Goal: Transaction & Acquisition: Purchase product/service

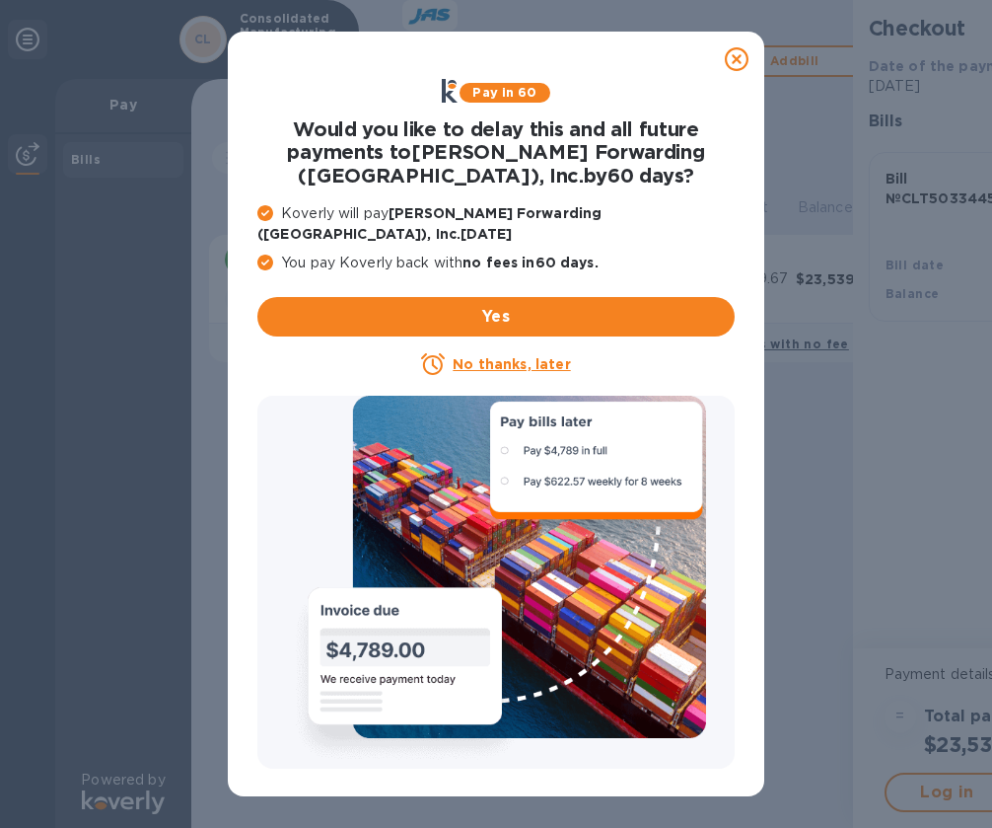
click at [512, 356] on u "No thanks, later" at bounding box center [511, 364] width 117 height 16
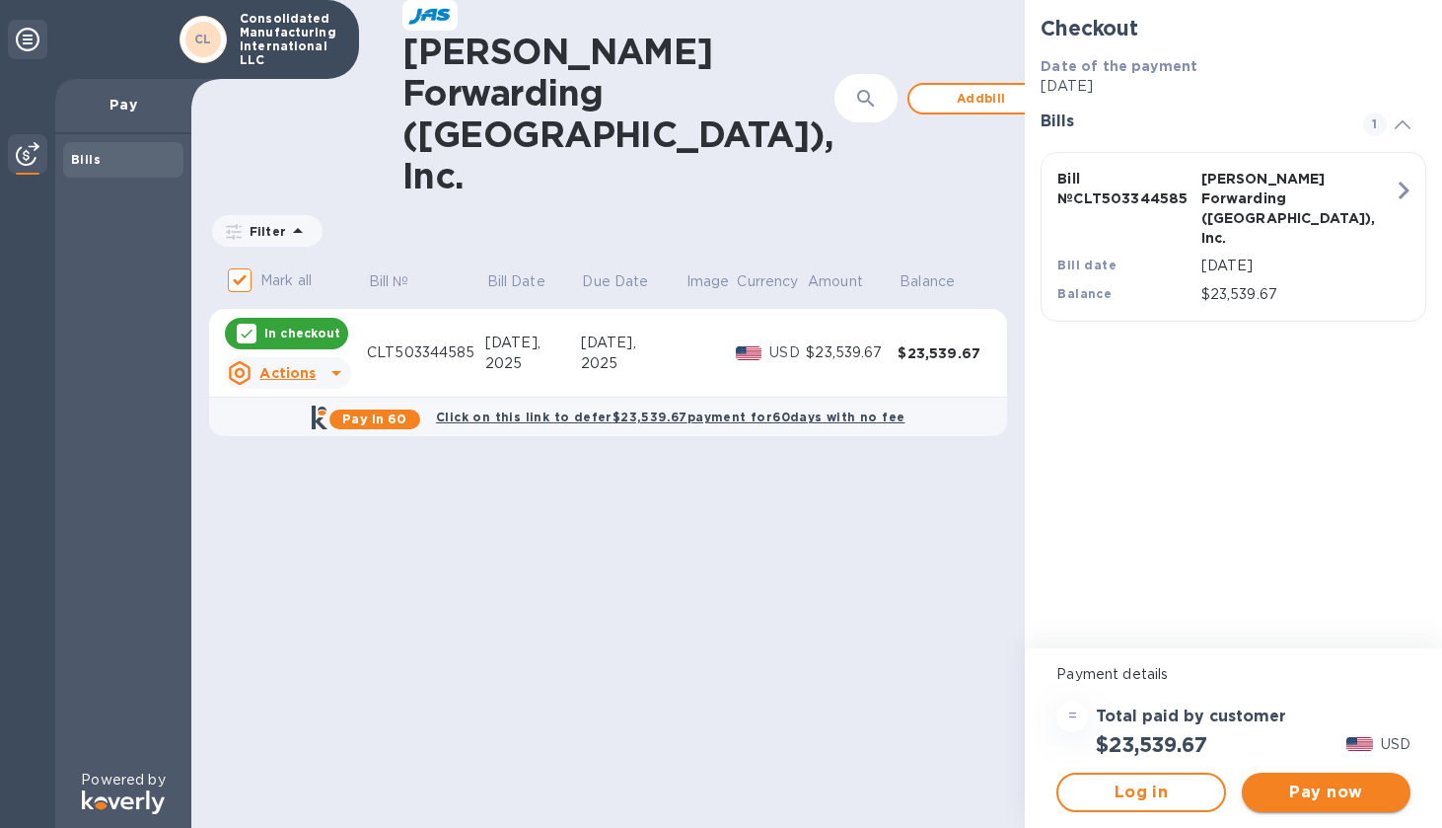
click at [991, 793] on span "Pay now" at bounding box center [1326, 792] width 137 height 24
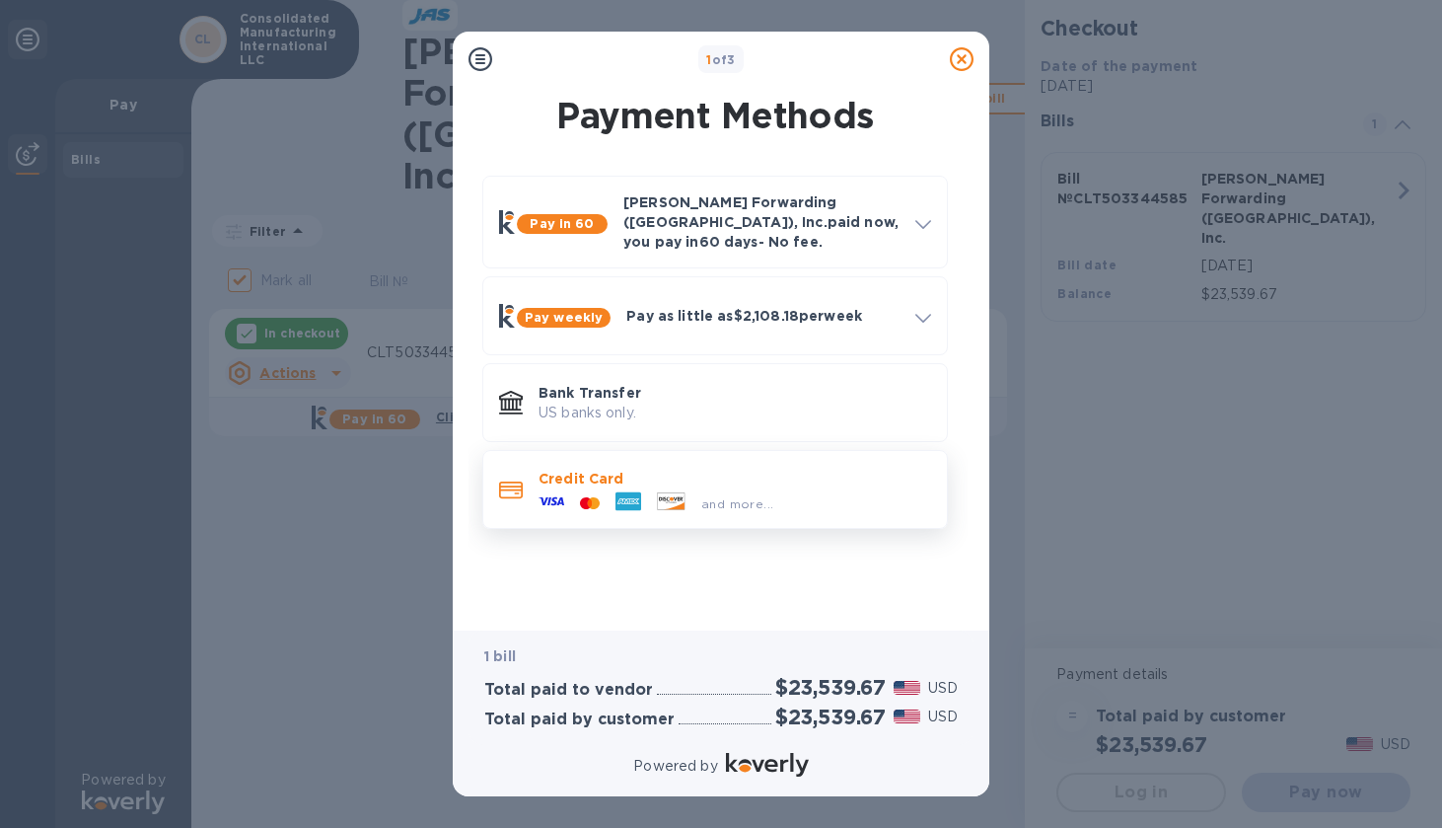
click at [701, 469] on p "Credit Card" at bounding box center [735, 479] width 393 height 20
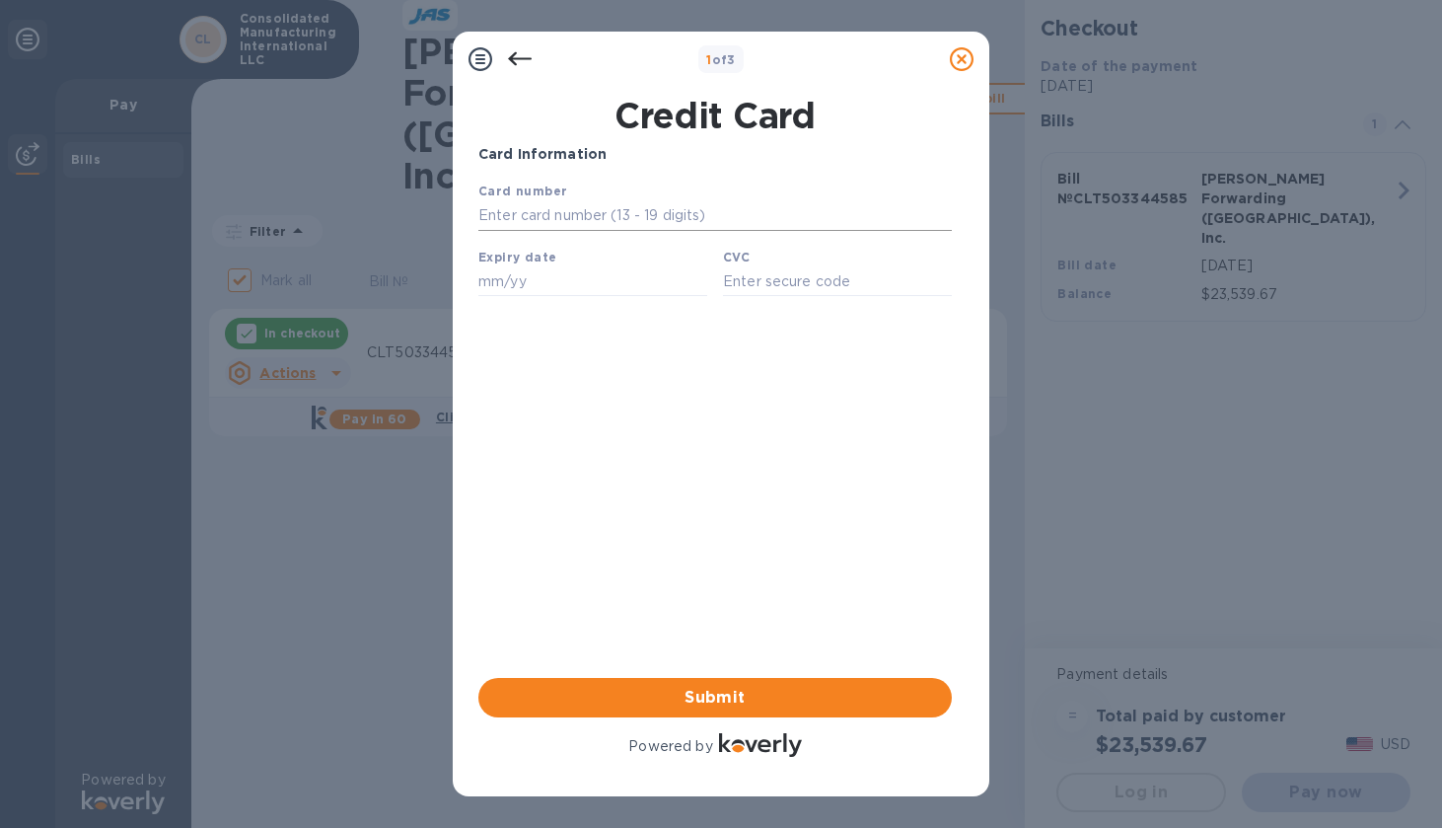
click at [633, 204] on input "text" at bounding box center [715, 216] width 474 height 30
type input "[CREDIT_CARD_NUMBER]"
type input "11/26"
click at [768, 282] on input "text" at bounding box center [837, 281] width 229 height 30
type input "222"
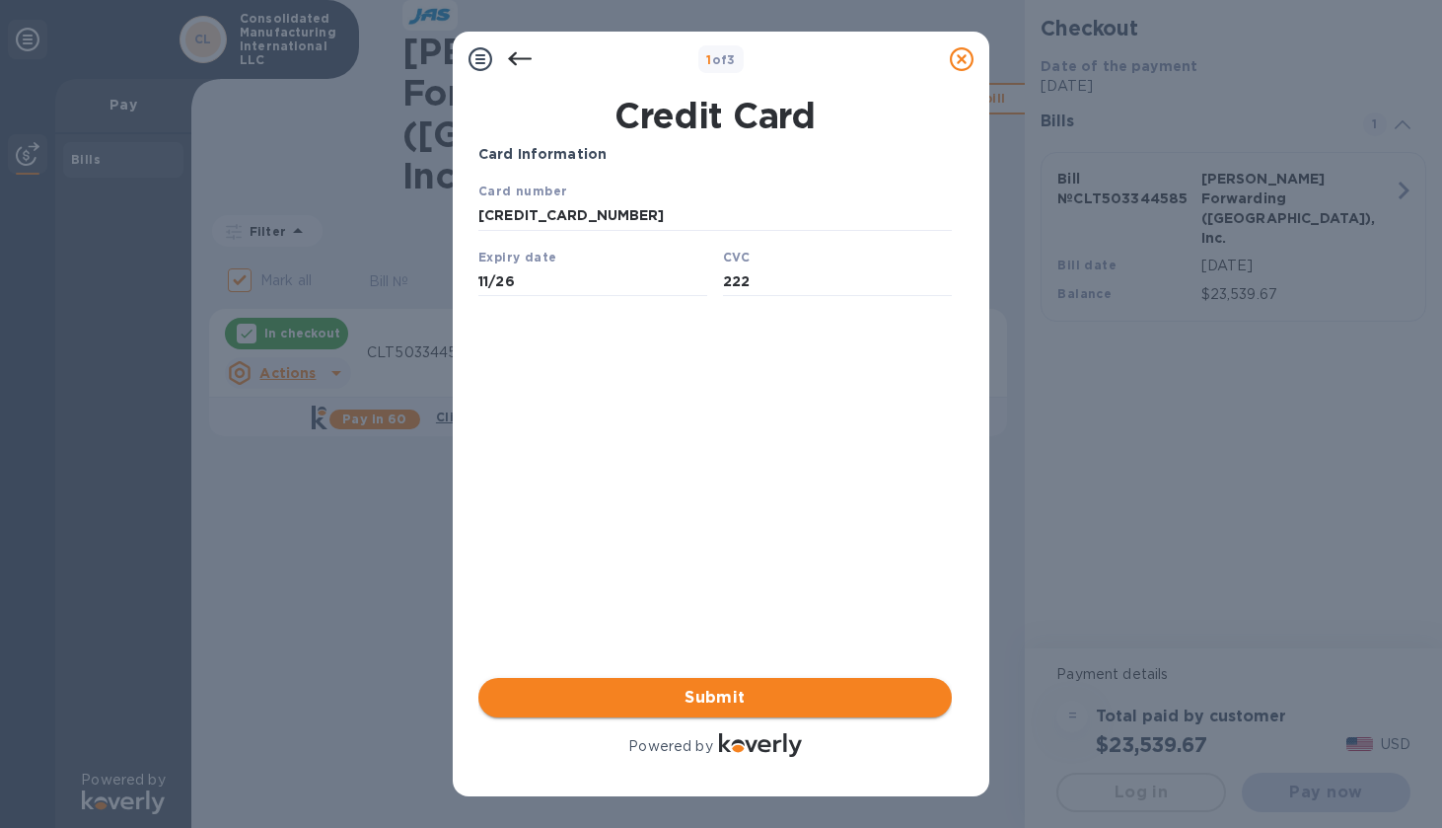
click at [643, 707] on span "Submit" at bounding box center [715, 698] width 442 height 24
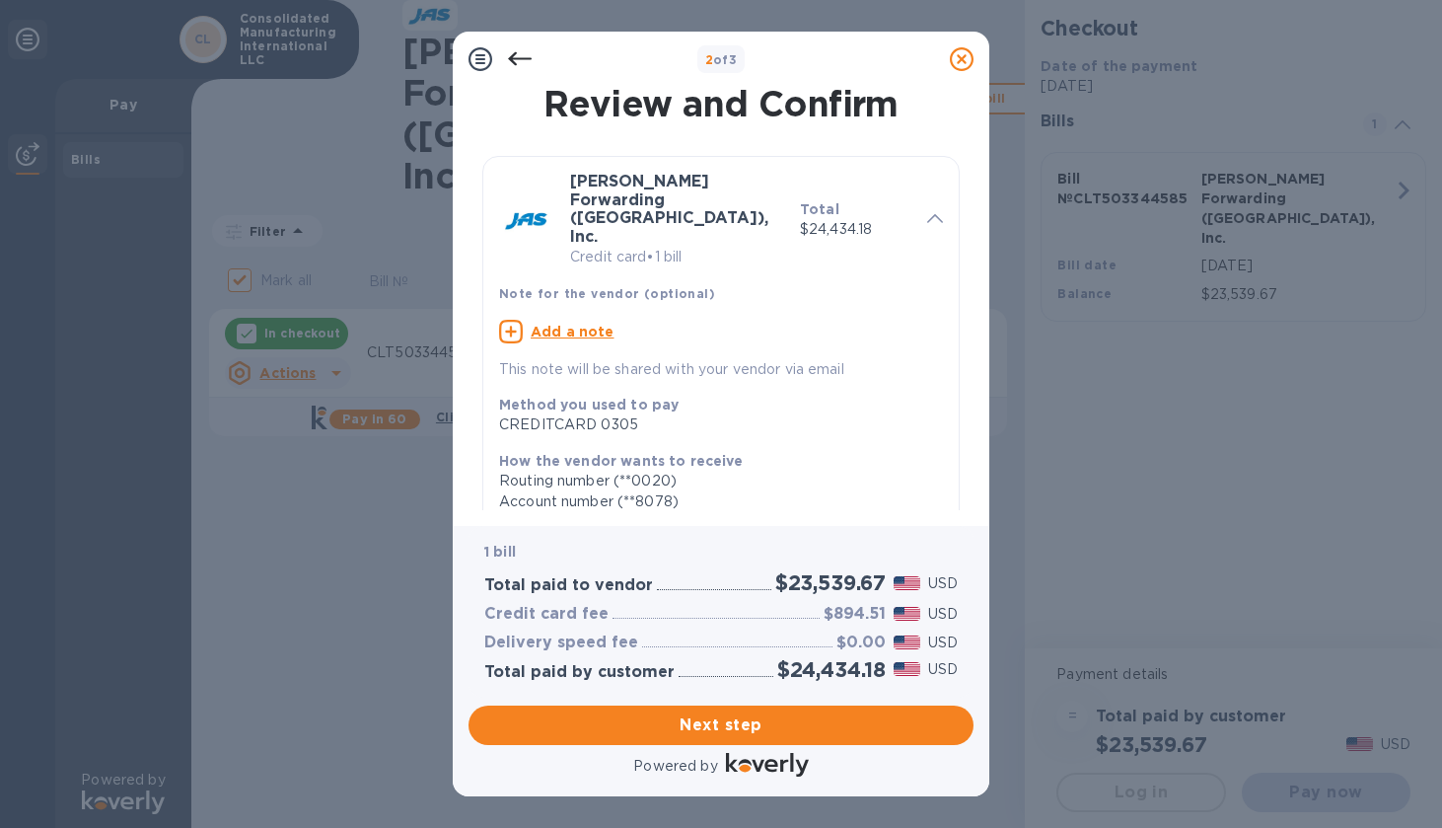
click at [517, 58] on icon at bounding box center [520, 59] width 24 height 14
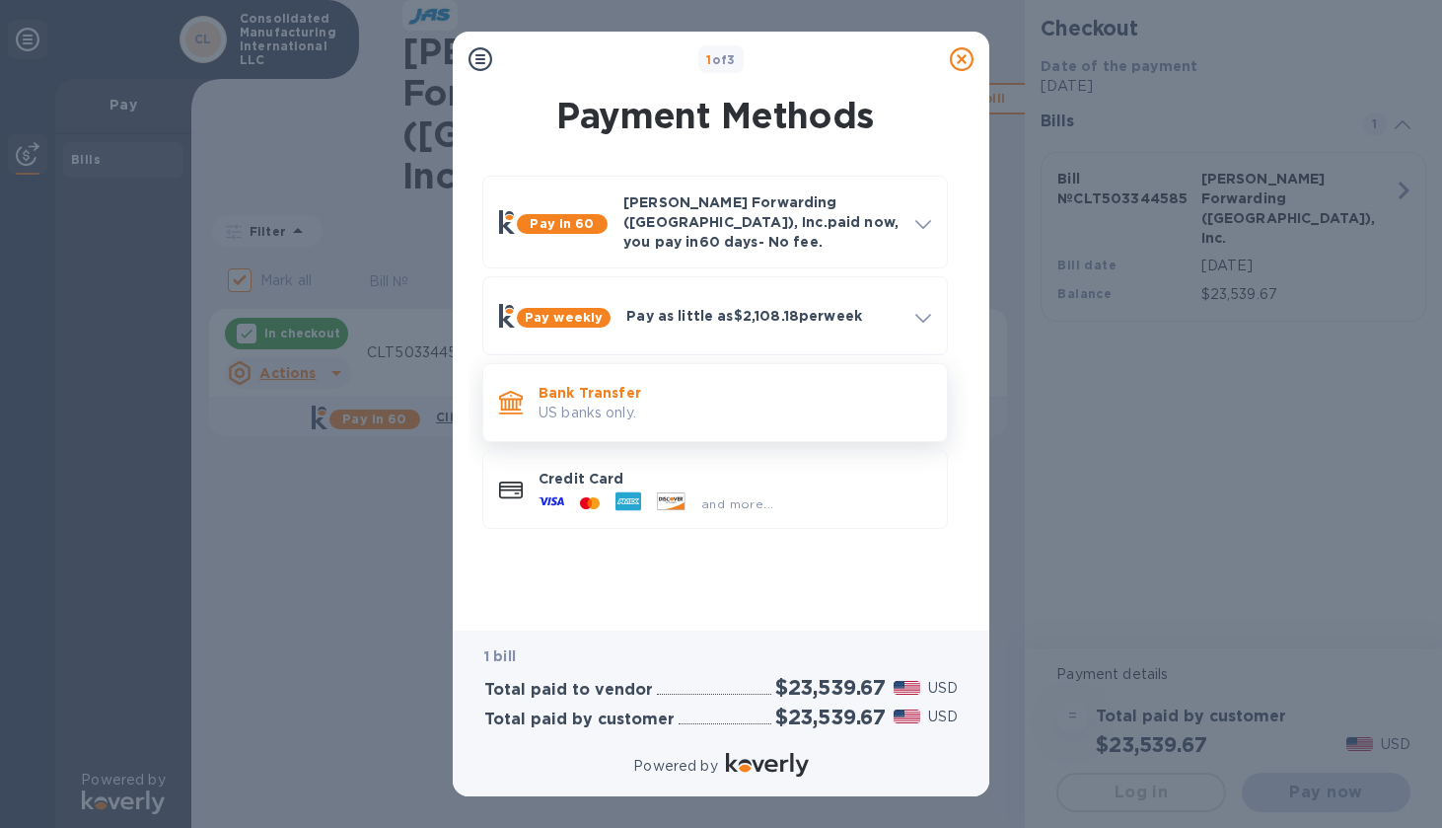
click at [661, 375] on div "Bank Transfer US banks only." at bounding box center [735, 403] width 408 height 56
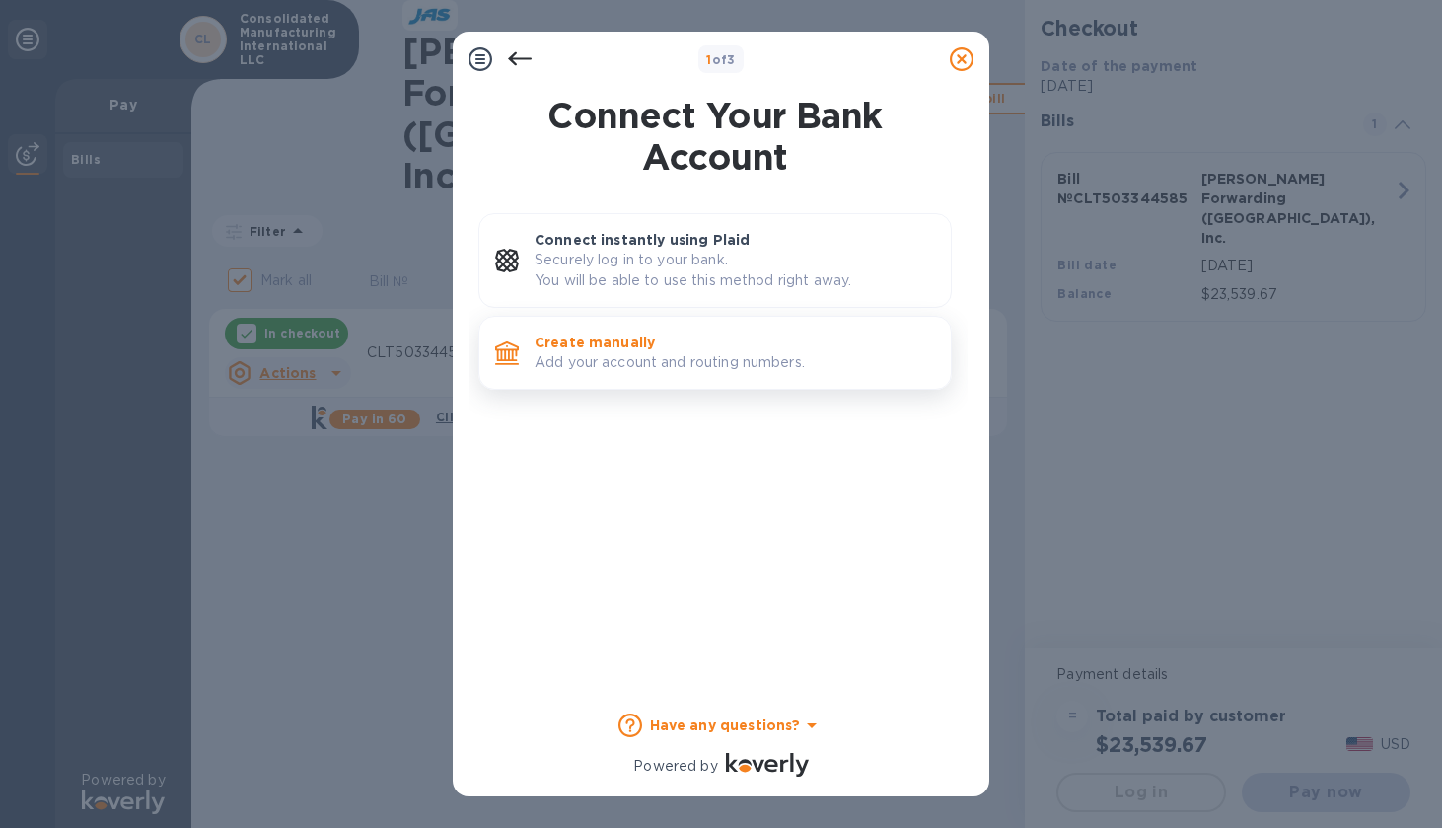
click at [767, 347] on p "Create manually" at bounding box center [735, 342] width 401 height 20
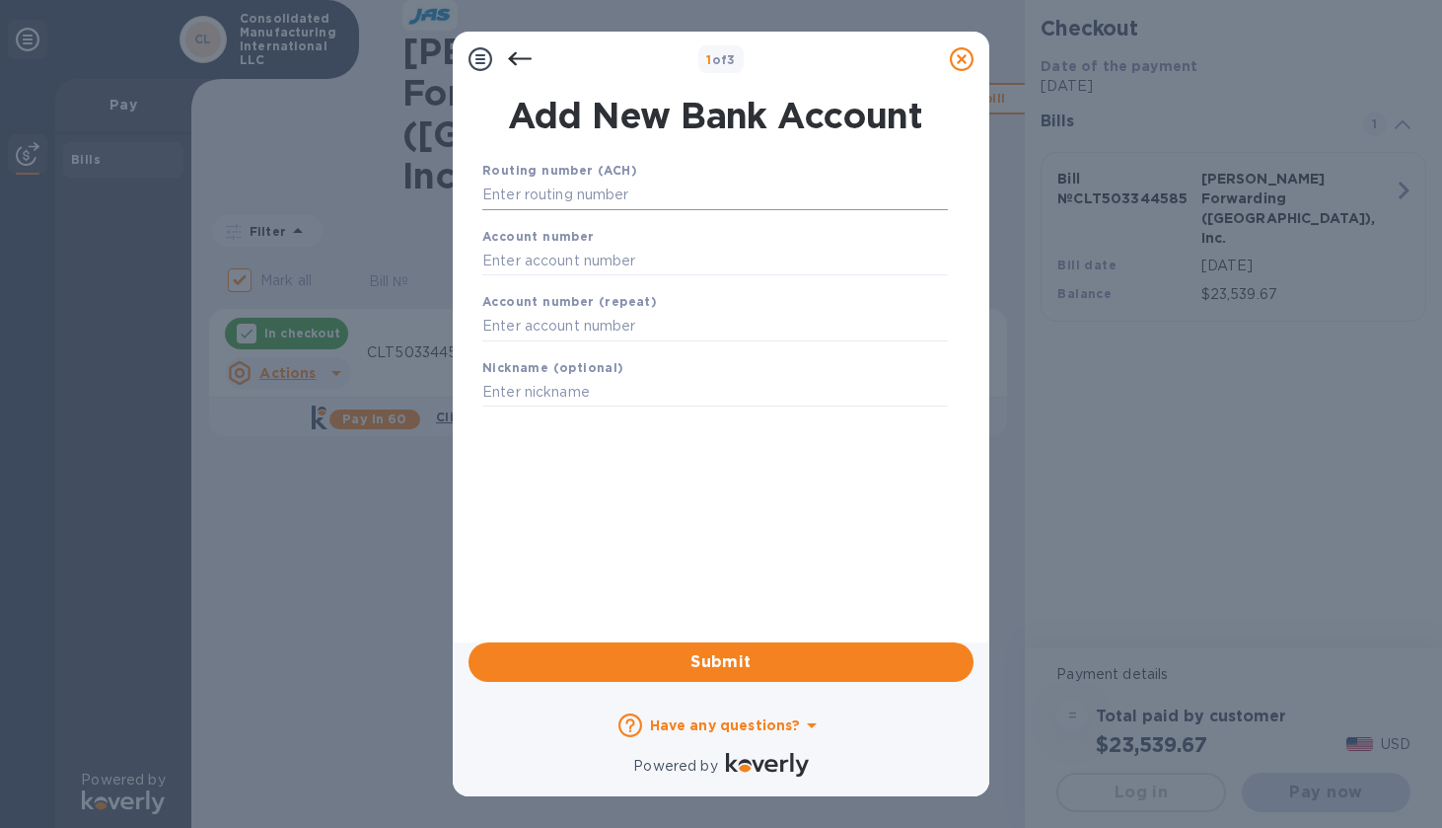
click at [621, 196] on input "text" at bounding box center [715, 196] width 466 height 30
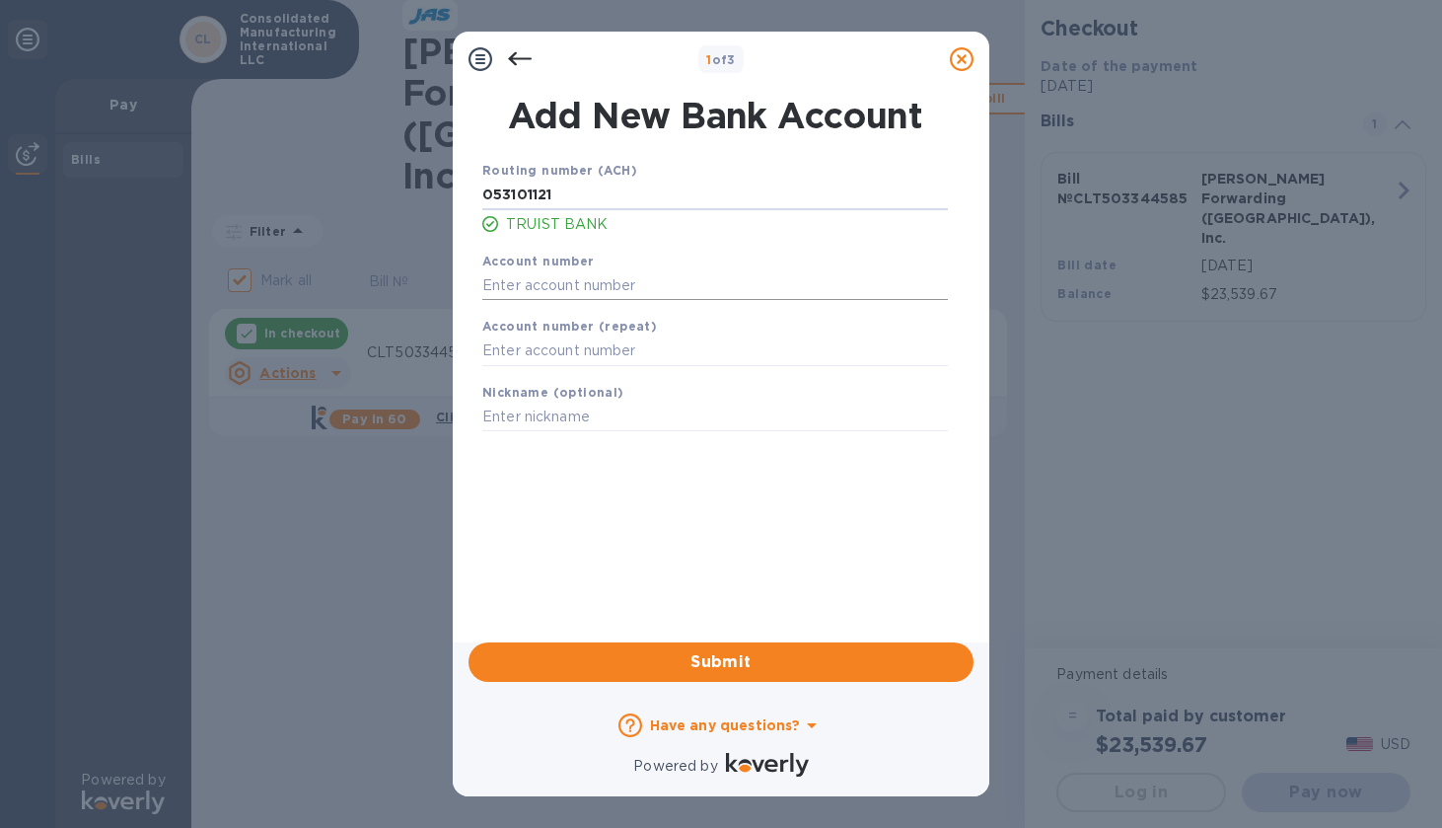
type input "053101121"
click at [591, 293] on input "text" at bounding box center [715, 285] width 466 height 30
type input "1340018861312"
click at [572, 342] on input "text" at bounding box center [715, 351] width 466 height 30
type input "1340018861312"
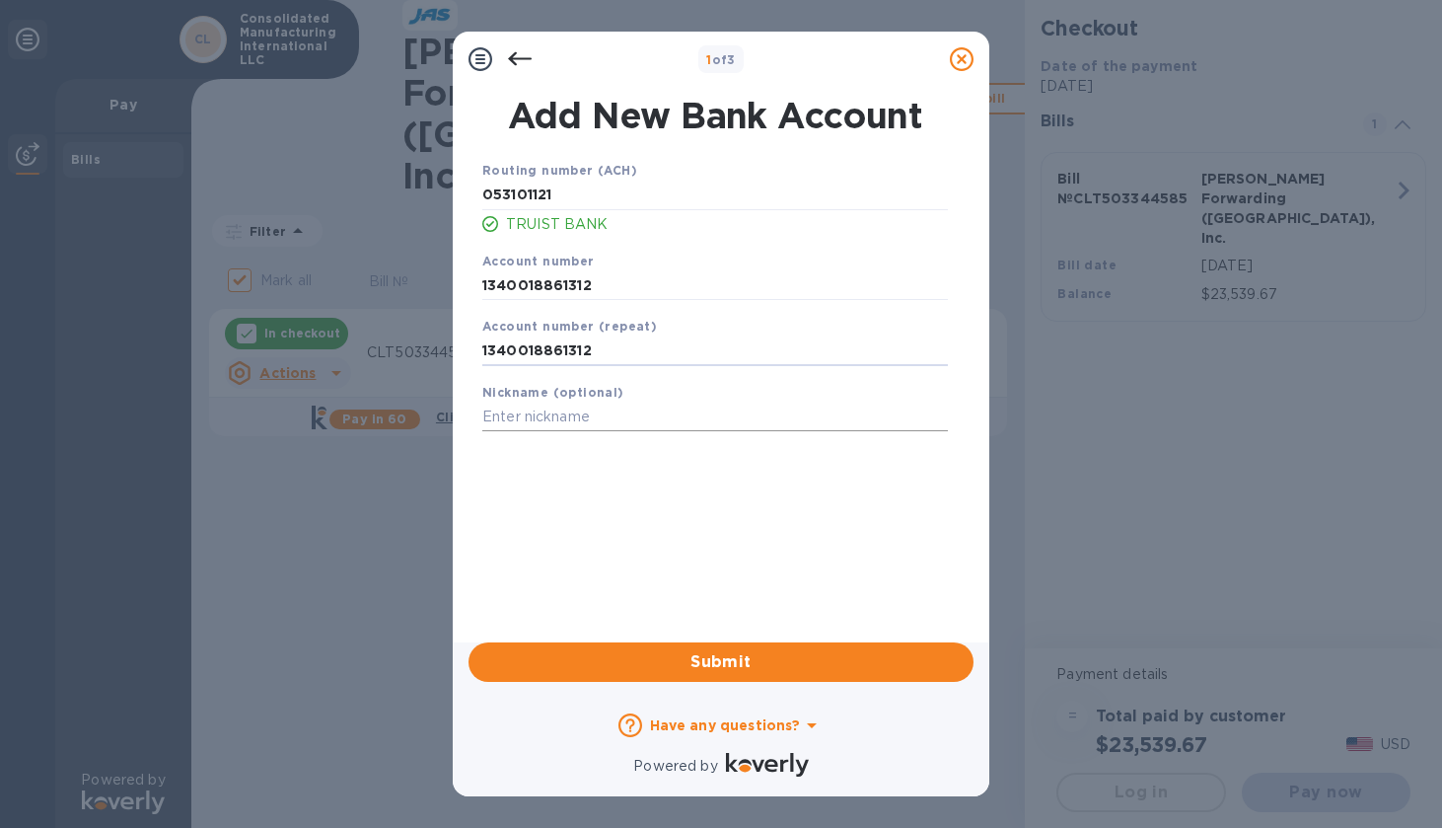
click at [537, 417] on input "text" at bounding box center [715, 418] width 466 height 30
type input "TRUIST Checking"
click at [786, 668] on span "Submit" at bounding box center [721, 662] width 474 height 24
